Goal: Information Seeking & Learning: Find specific page/section

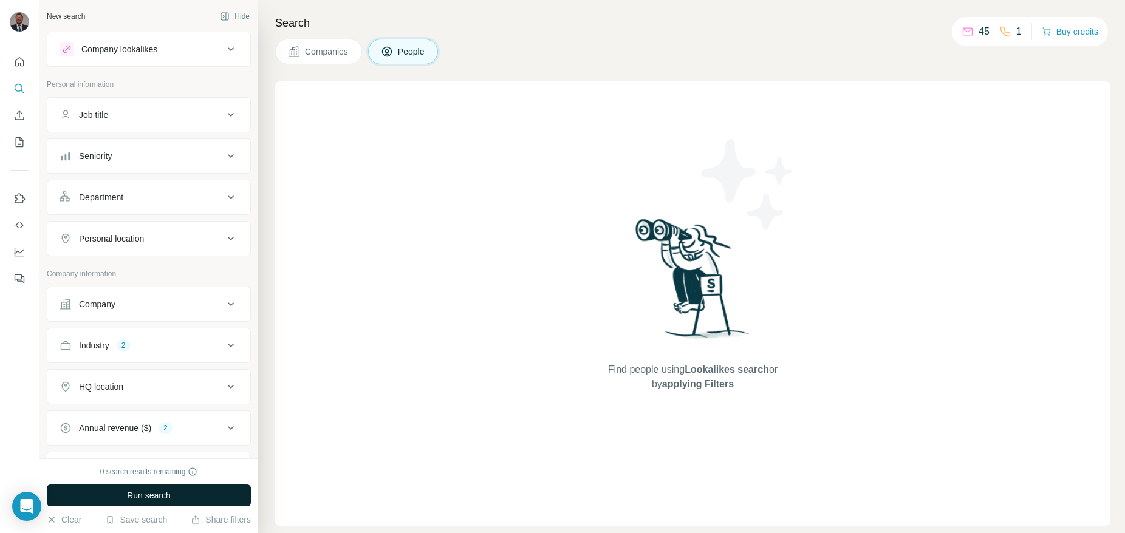
click at [148, 496] on span "Run search" at bounding box center [149, 495] width 44 height 12
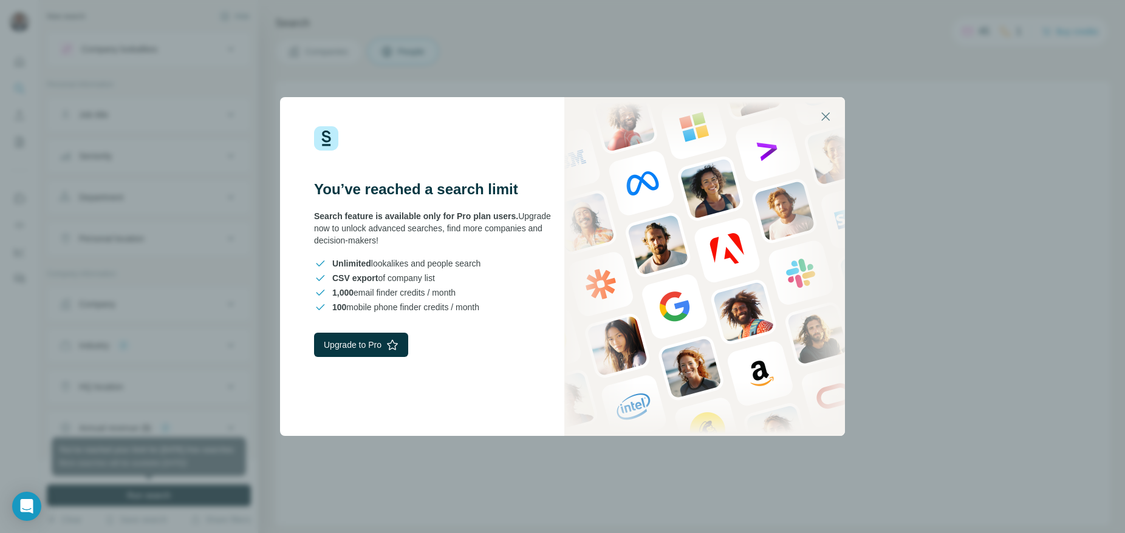
click at [536, 73] on div "You’ve reached a search limit Search feature is available only for Pro plan use…" at bounding box center [562, 266] width 1125 height 533
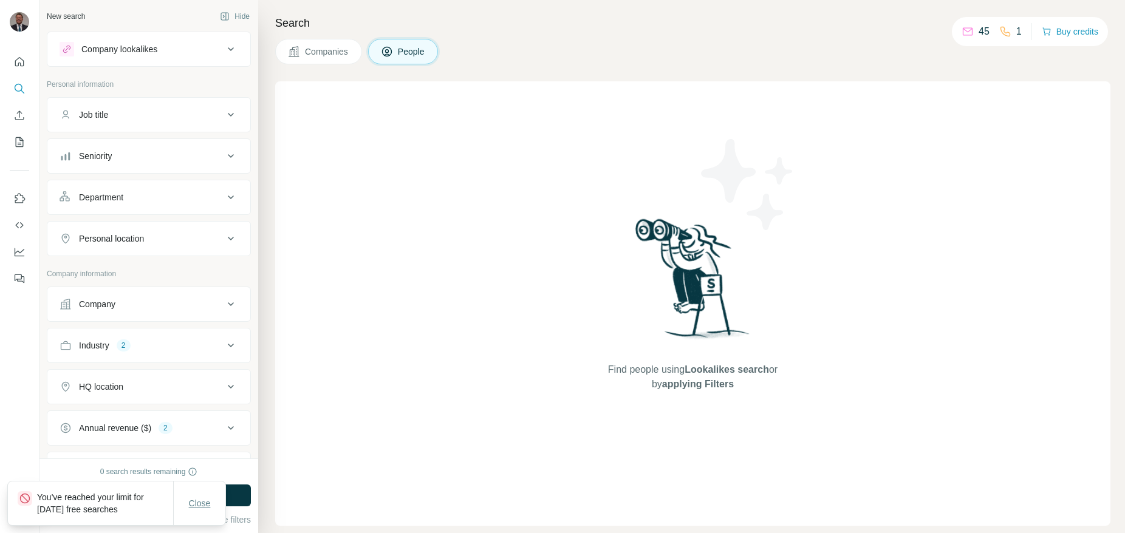
click at [206, 492] on button "Close" at bounding box center [199, 503] width 39 height 22
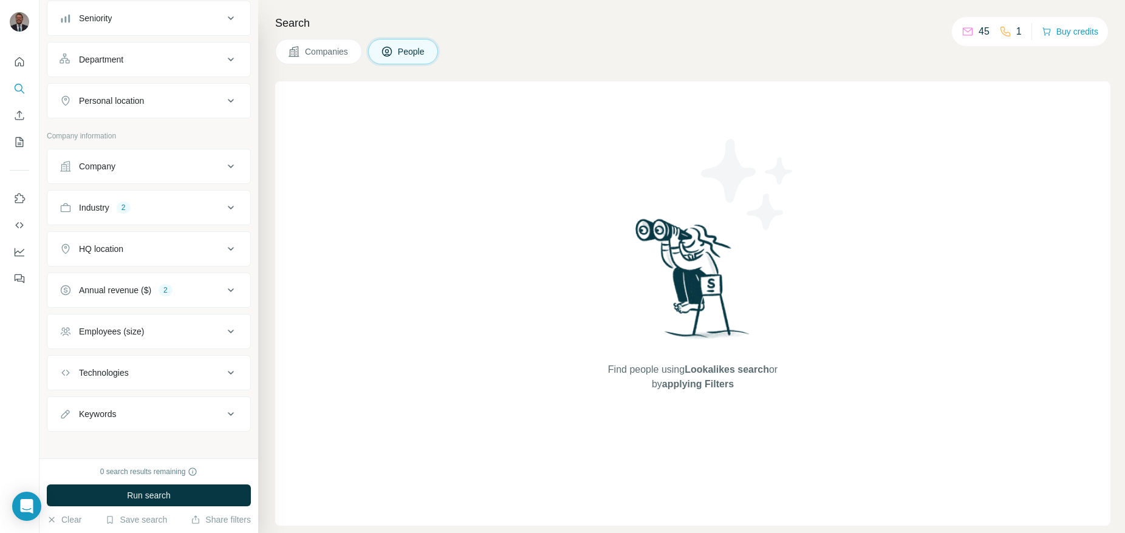
scroll to position [145, 0]
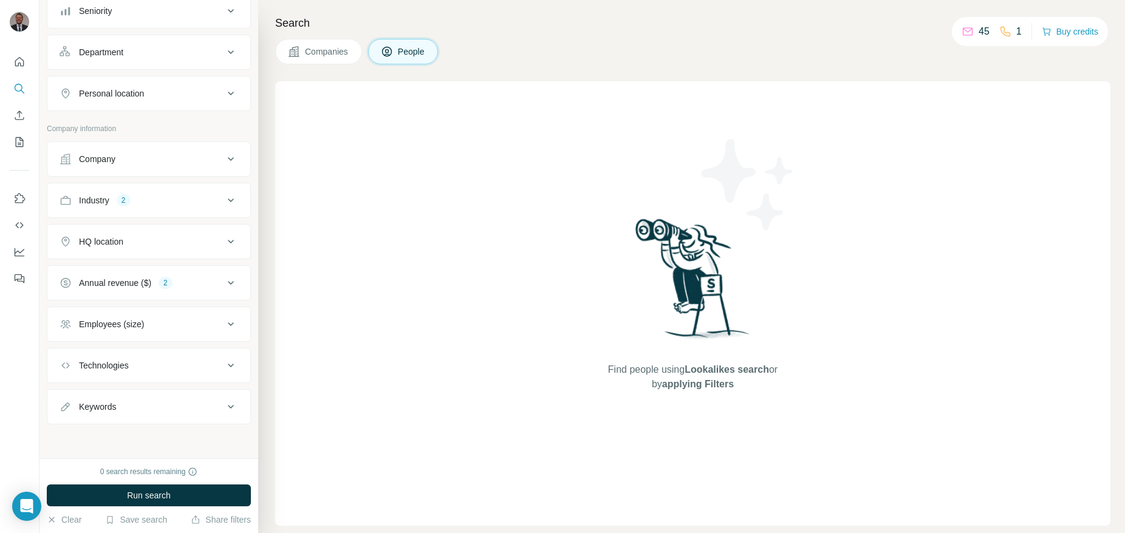
click at [296, 45] on button "Companies" at bounding box center [318, 52] width 87 height 26
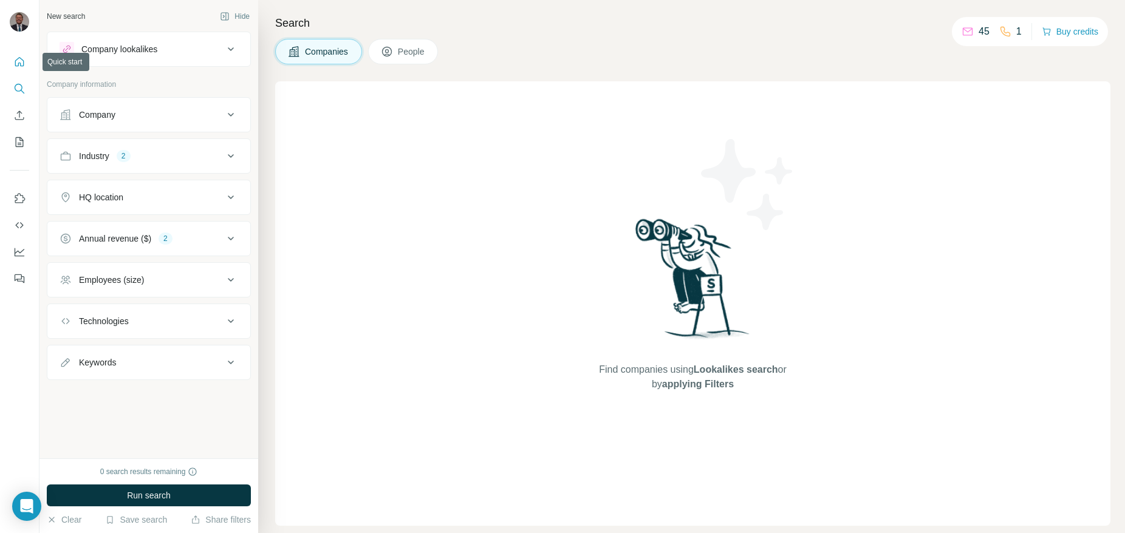
click at [18, 61] on icon "Quick start" at bounding box center [19, 62] width 12 height 12
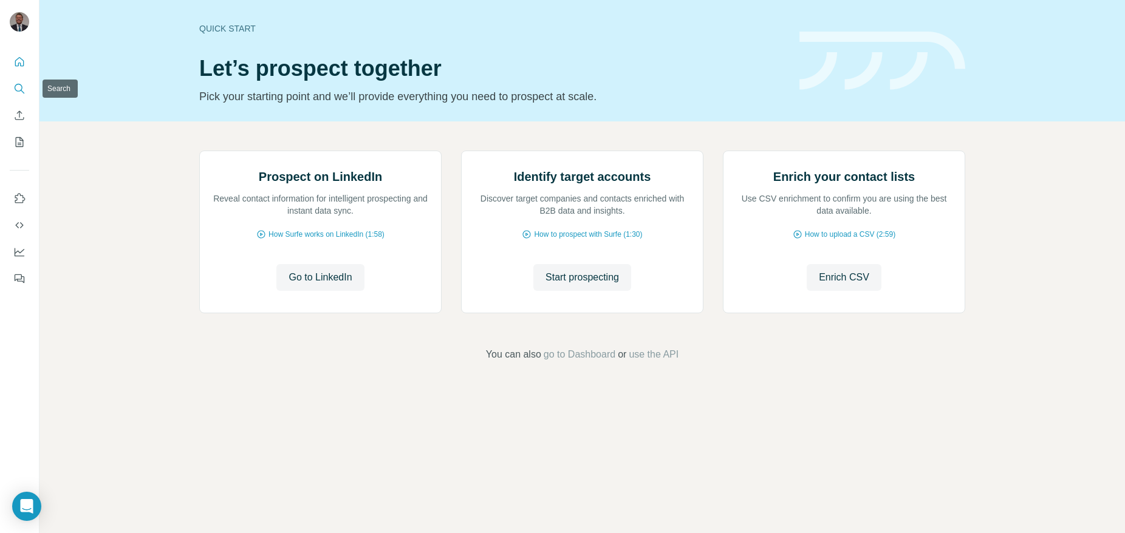
click at [19, 94] on icon "Search" at bounding box center [19, 89] width 12 height 12
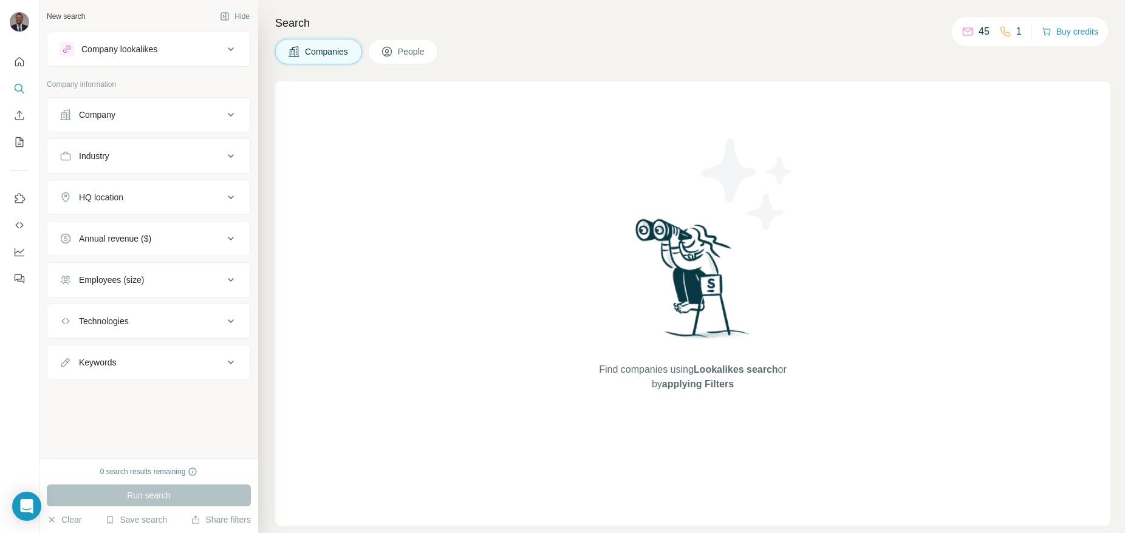
click at [378, 57] on button "People" at bounding box center [403, 52] width 70 height 26
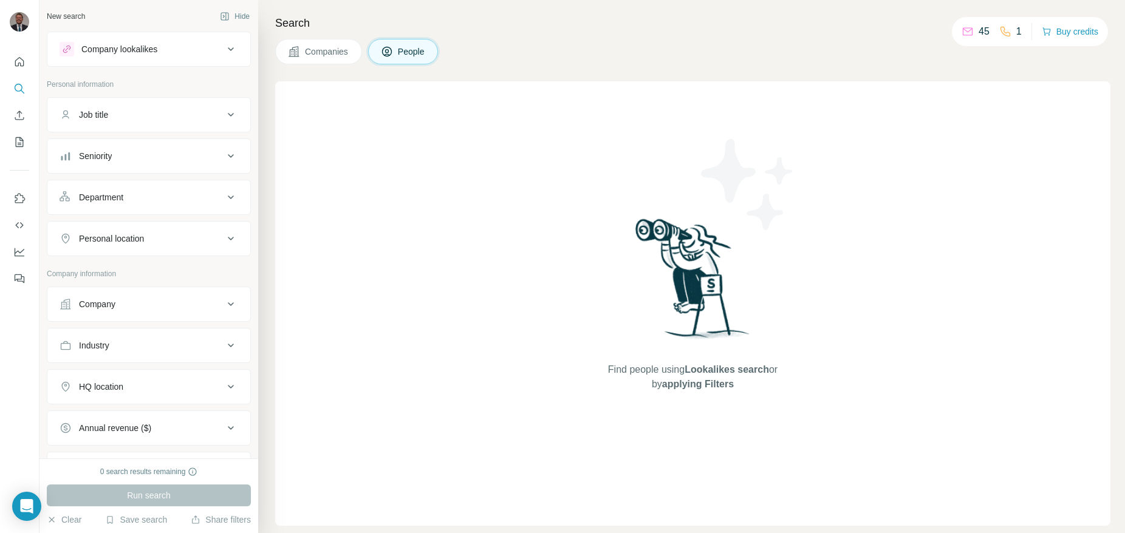
click at [171, 170] on button "Seniority" at bounding box center [148, 155] width 203 height 29
click at [173, 163] on button "Seniority" at bounding box center [148, 158] width 203 height 34
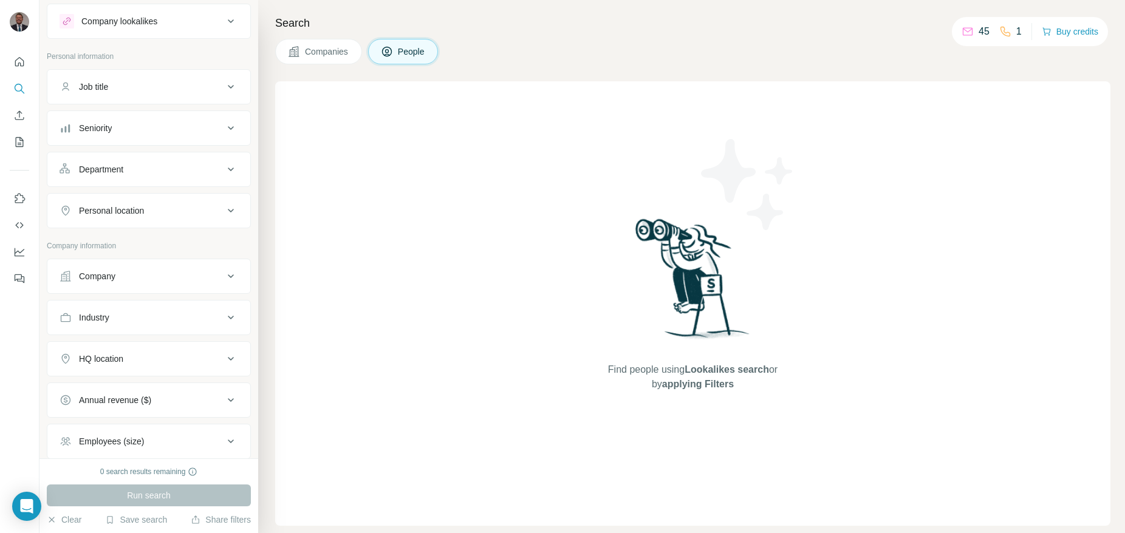
click at [168, 315] on div "Industry" at bounding box center [142, 317] width 164 height 12
click at [138, 348] on input at bounding box center [142, 347] width 150 height 13
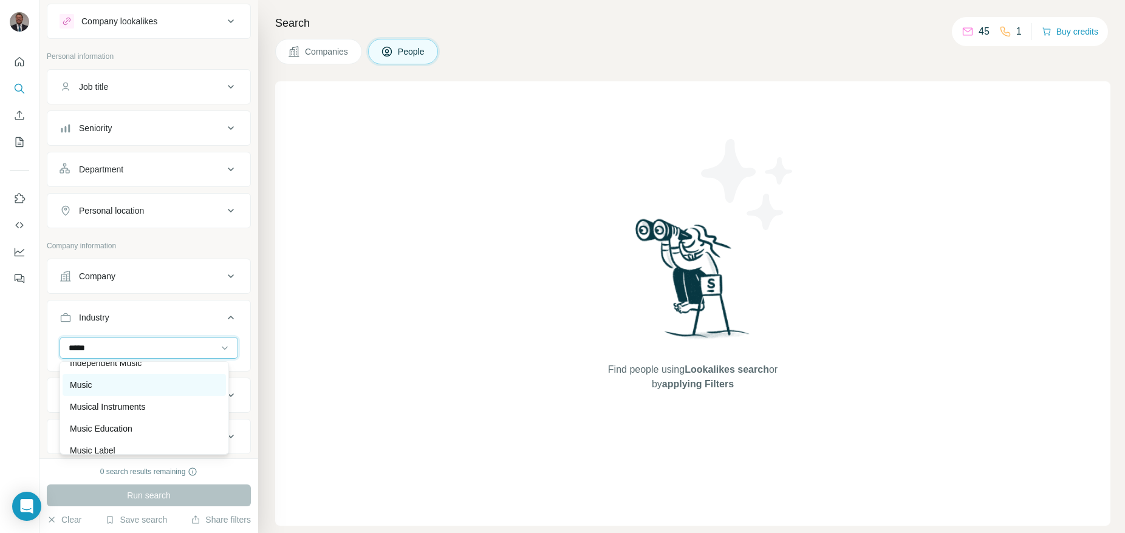
scroll to position [66, 0]
type input "*****"
click at [115, 396] on p "Music Label" at bounding box center [93, 397] width 46 height 12
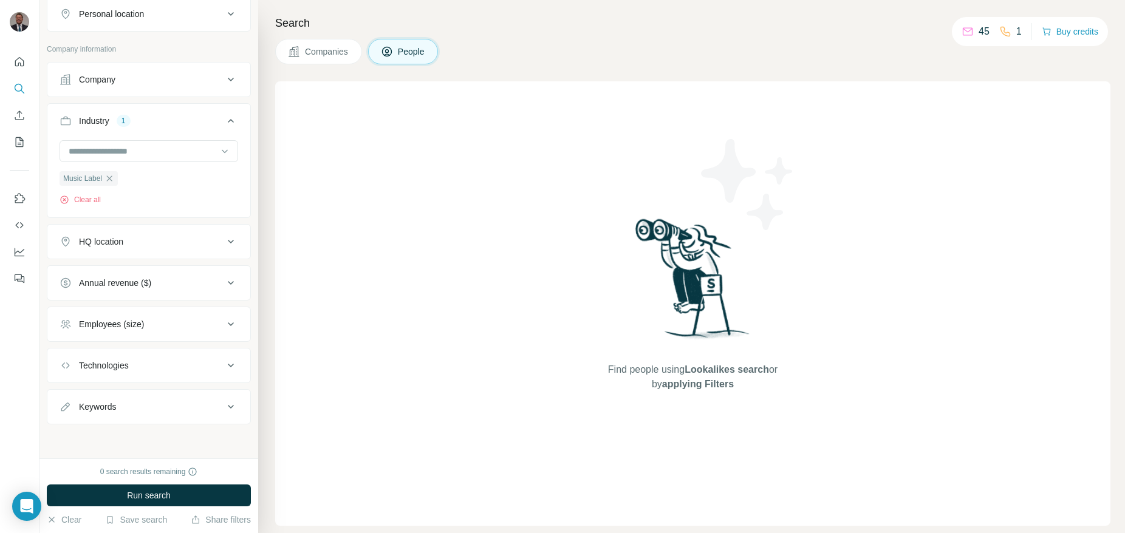
scroll to position [225, 0]
click at [191, 291] on button "Annual revenue ($)" at bounding box center [148, 282] width 203 height 29
click at [92, 350] on span "10-50M" at bounding box center [90, 354] width 33 height 12
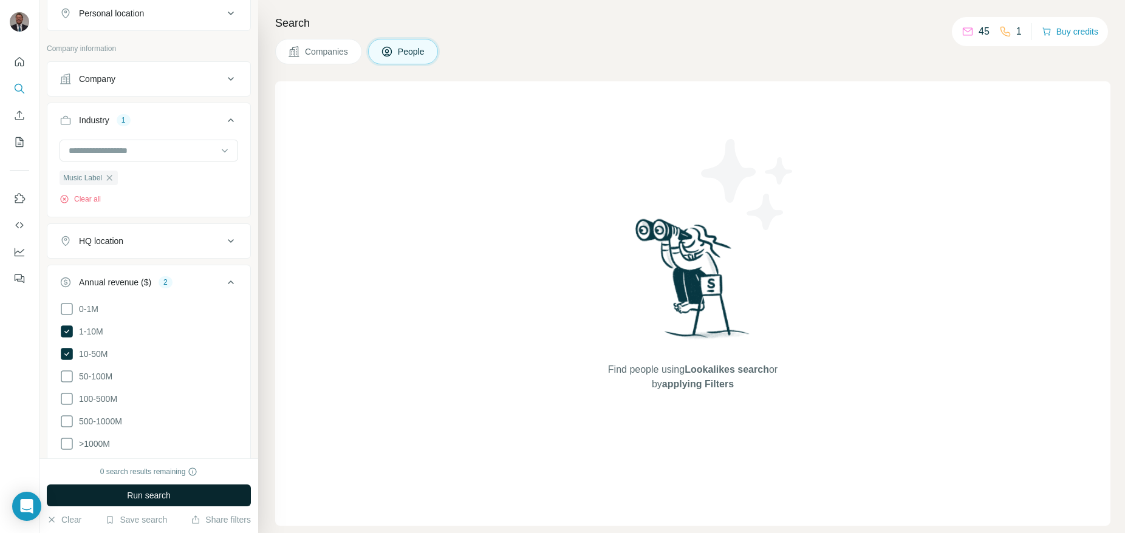
click at [157, 492] on span "Run search" at bounding box center [149, 495] width 44 height 12
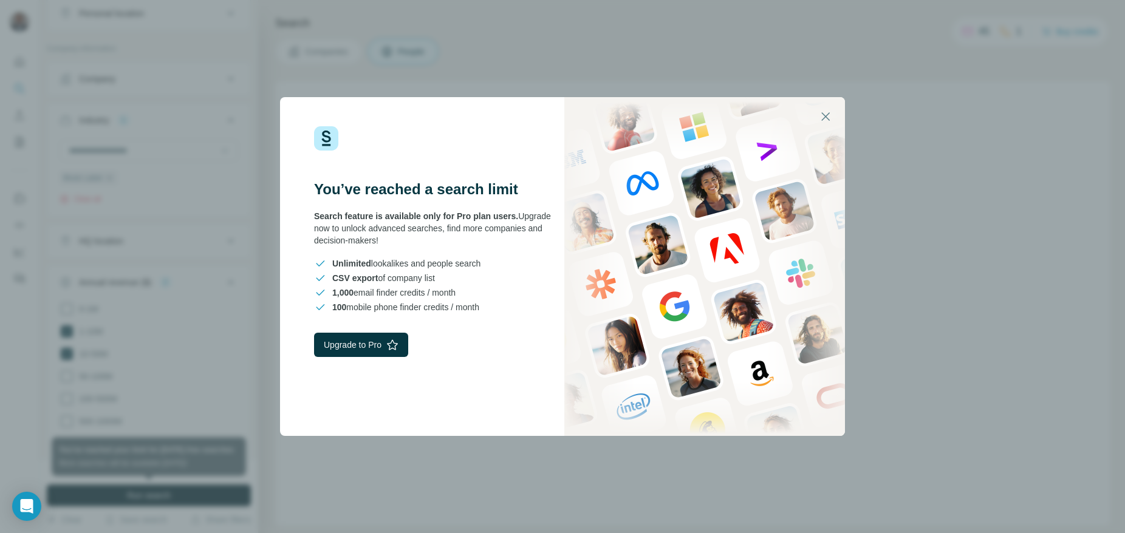
click at [446, 81] on div "You’ve reached a search limit Search feature is available only for Pro plan use…" at bounding box center [562, 266] width 1125 height 533
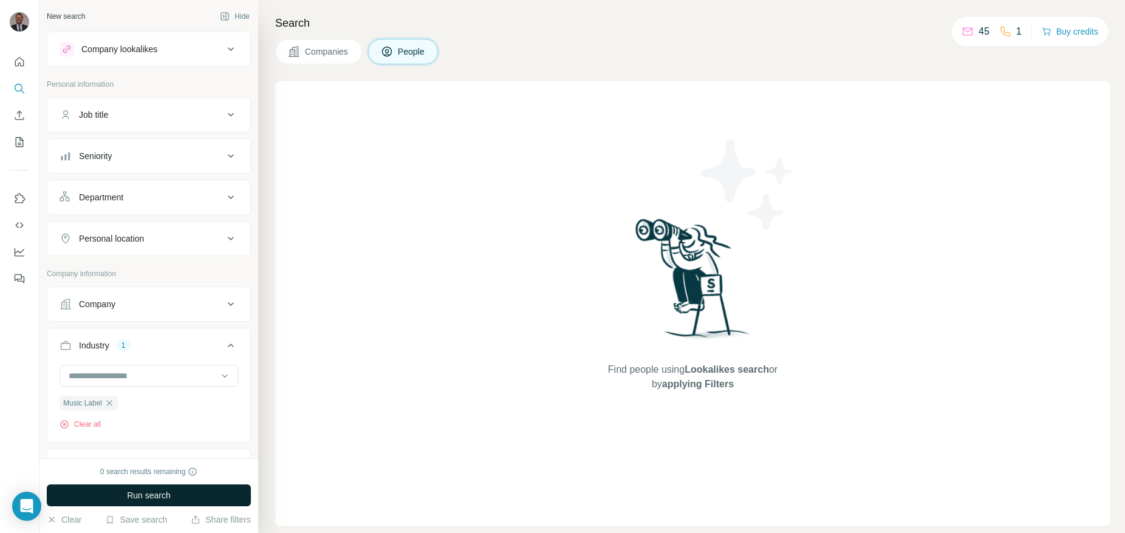
click at [208, 496] on button "Run search" at bounding box center [149, 496] width 204 height 22
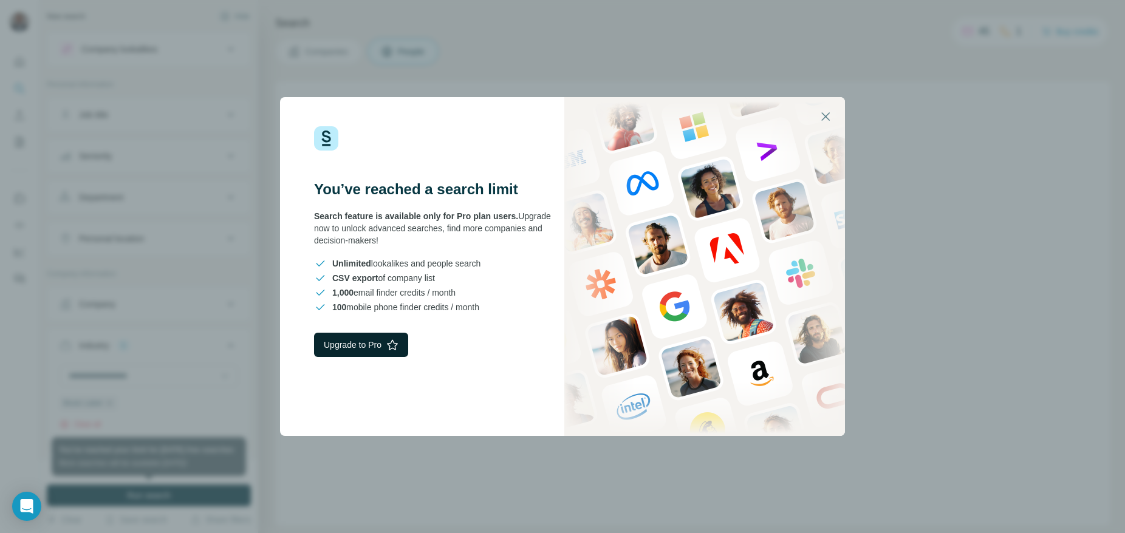
click at [367, 339] on button "Upgrade to Pro" at bounding box center [361, 345] width 94 height 24
